Goal: Entertainment & Leisure: Consume media (video, audio)

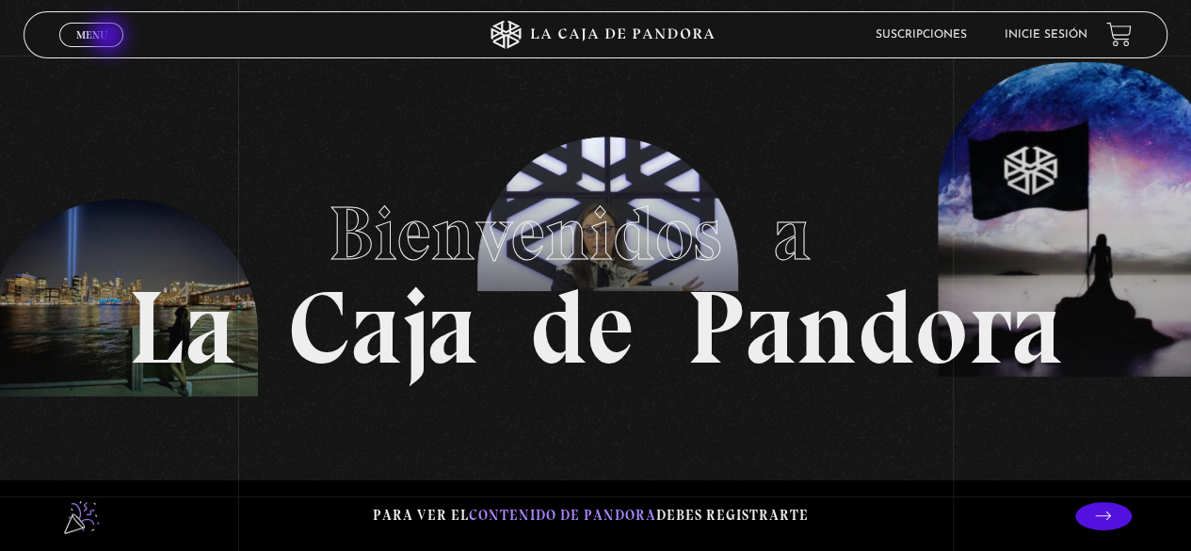
click at [105, 33] on span "Menu" at bounding box center [91, 34] width 31 height 11
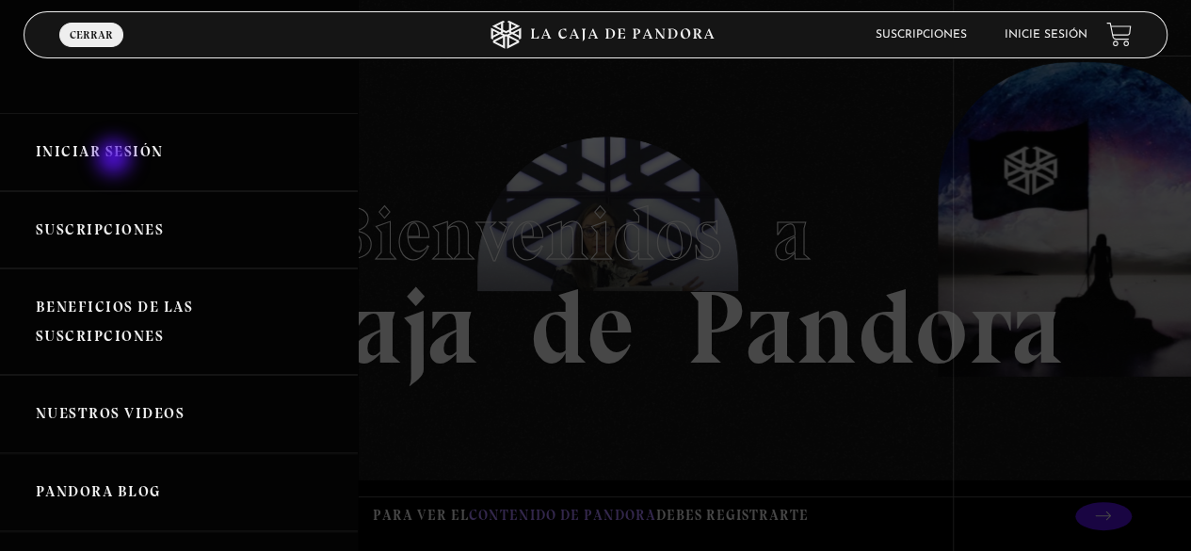
click at [116, 159] on link "Iniciar Sesión" at bounding box center [179, 152] width 358 height 78
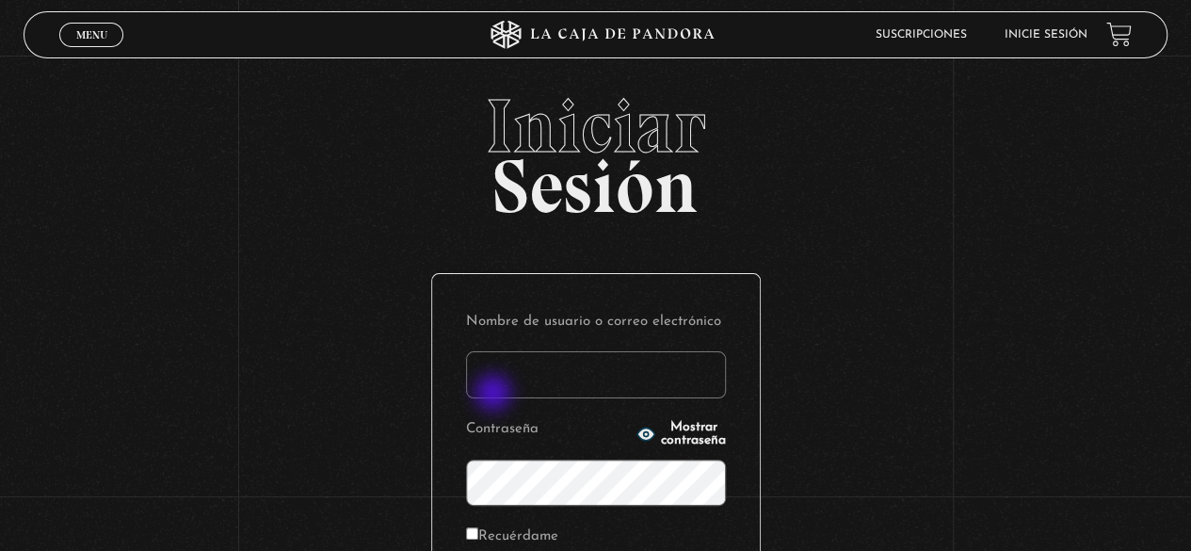
click at [496, 393] on input "Nombre de usuario o correo electrónico" at bounding box center [596, 374] width 260 height 47
type input "viviana.morau@gmail.com"
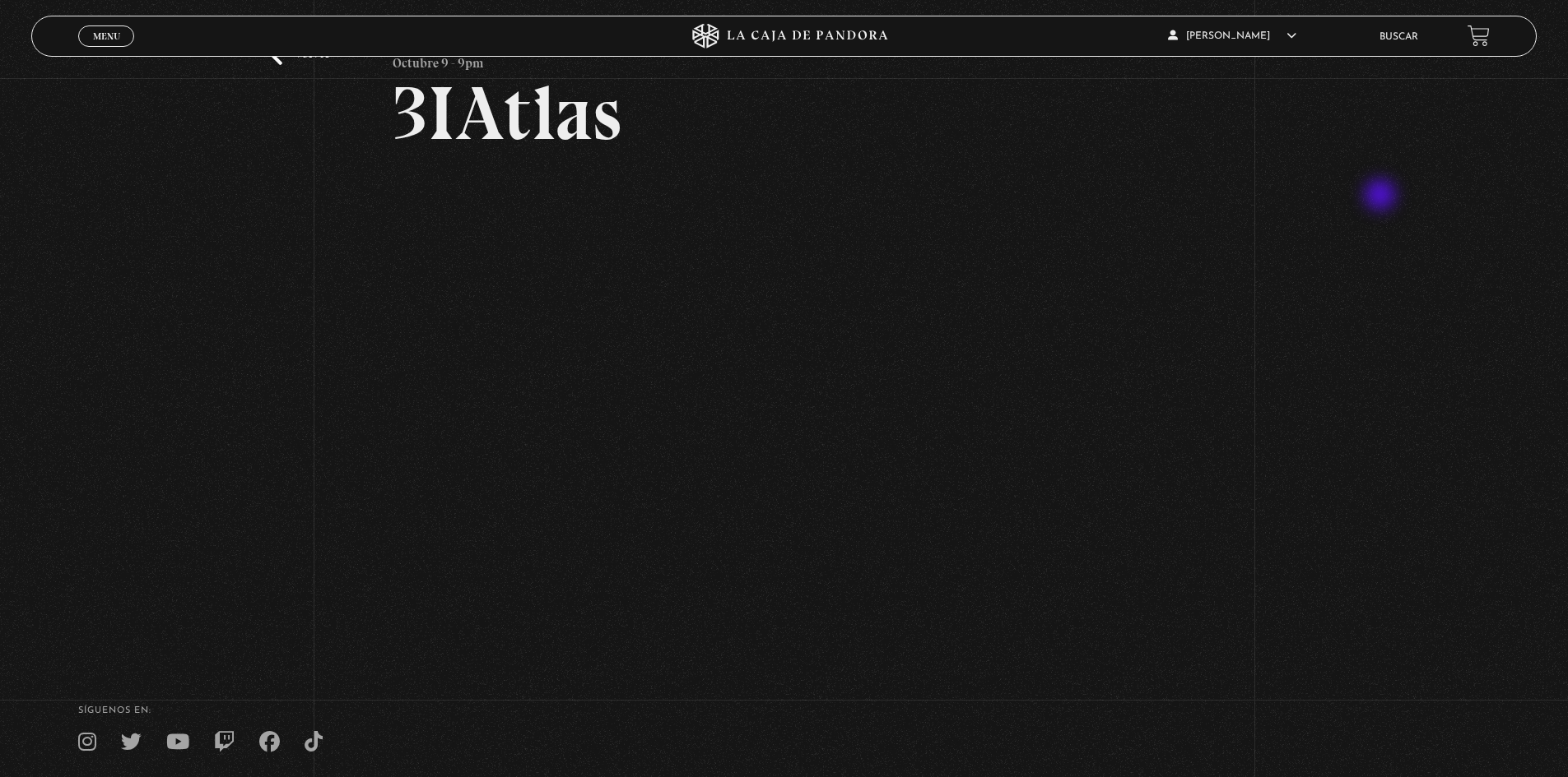
scroll to position [239, 0]
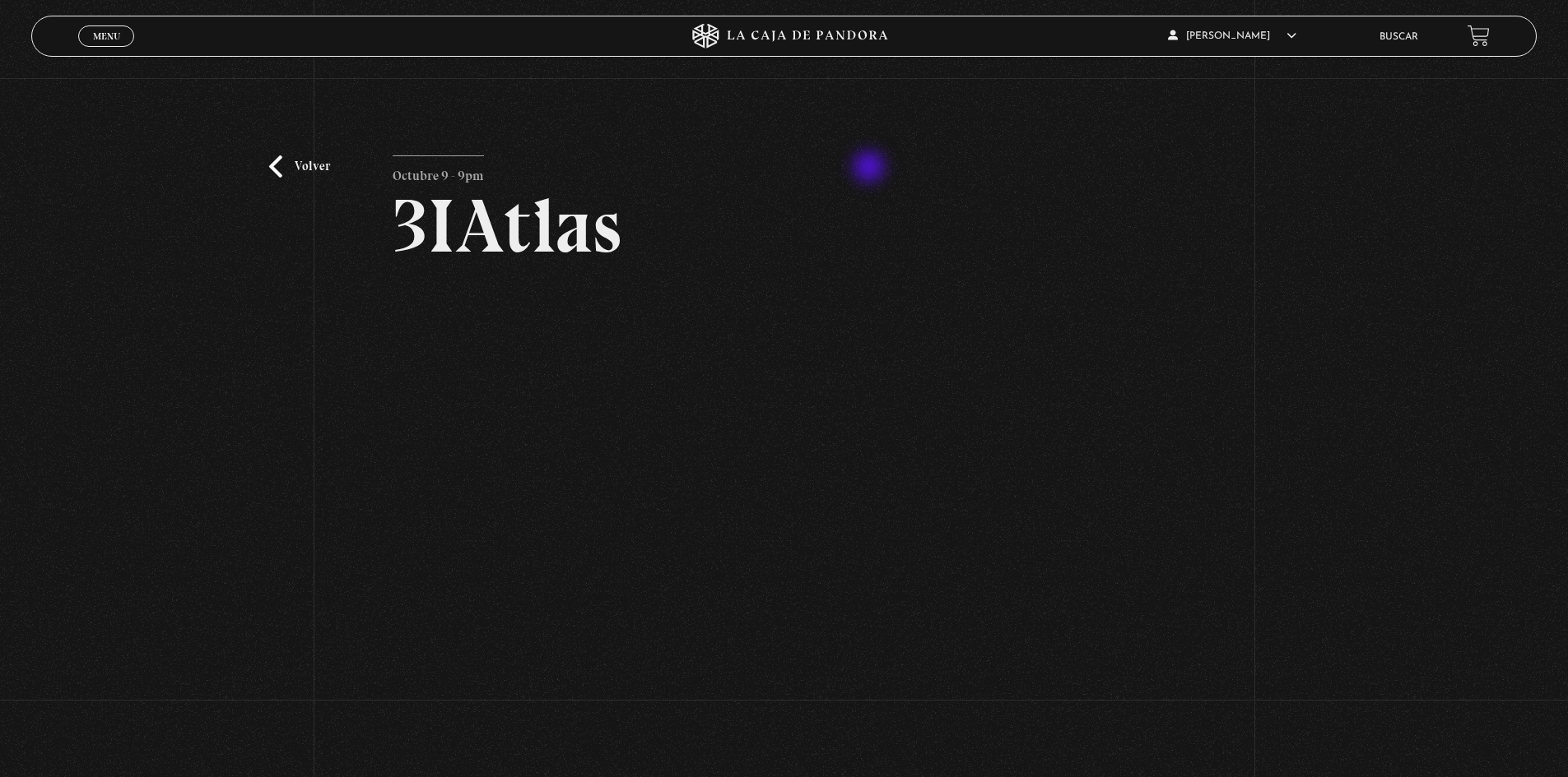
click at [871, 169] on article "Octubre 9 - 9pm 3IAtlas" at bounding box center [784, 442] width 783 height 573
